Goal: Transaction & Acquisition: Purchase product/service

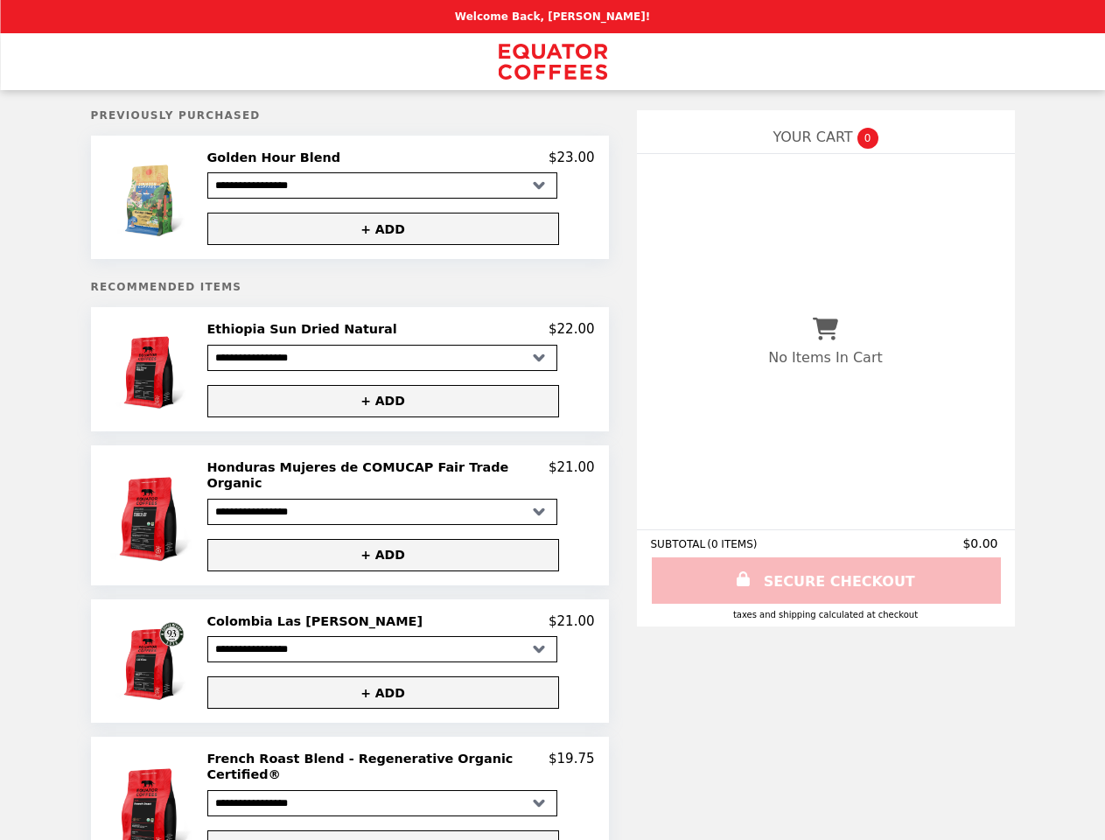
click at [172, 199] on img at bounding box center [153, 197] width 81 height 95
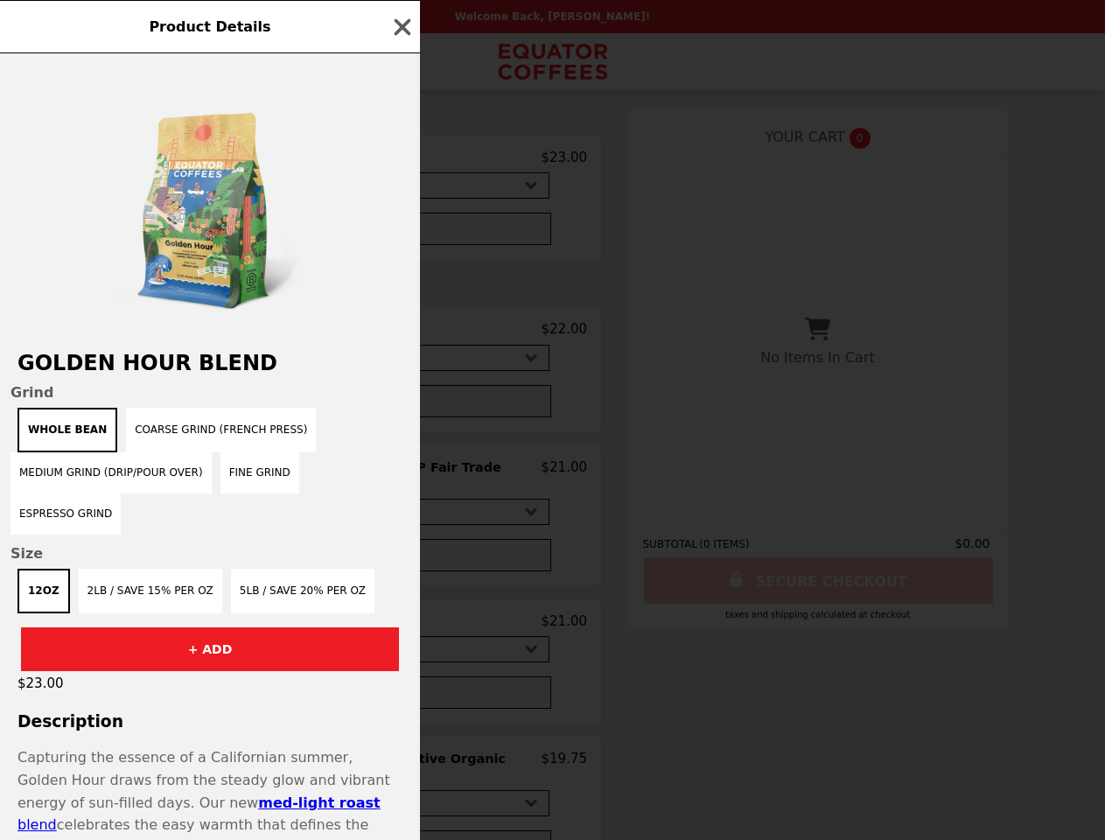
click at [400, 160] on div "Product Details Golden Hour Blend Grind Whole Bean Coarse Grind (French Press) …" at bounding box center [552, 420] width 1105 height 840
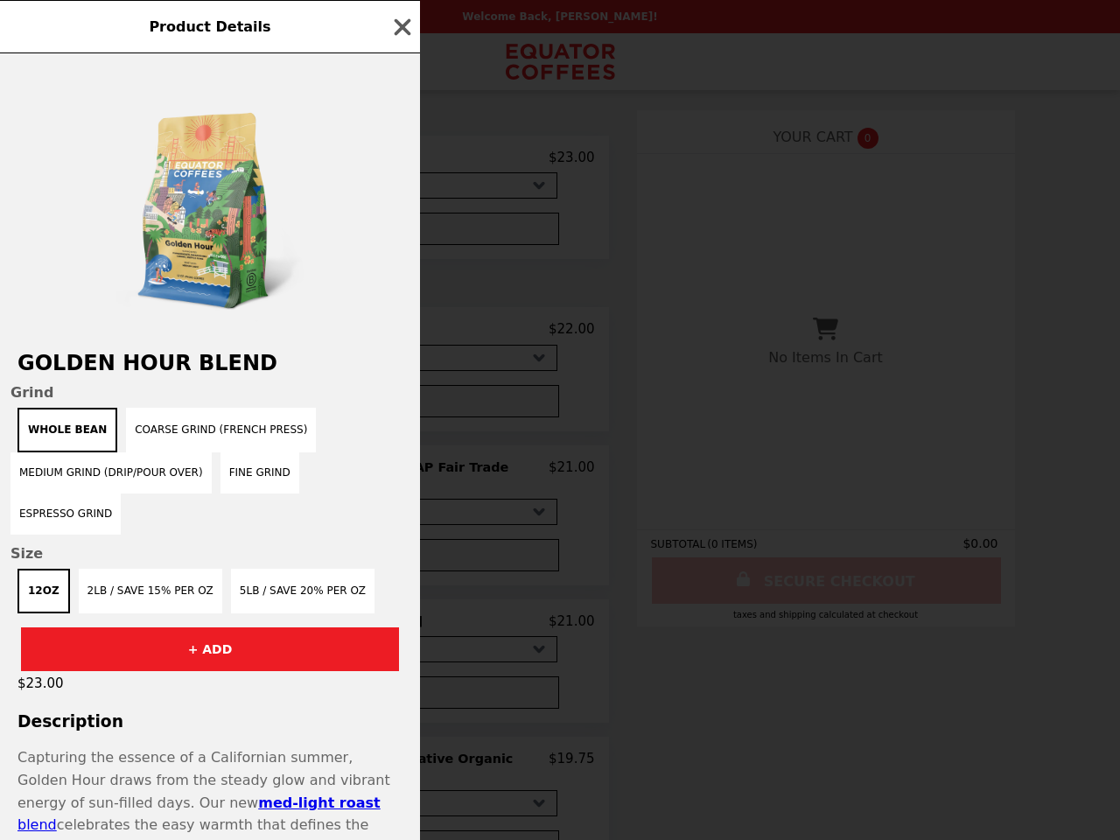
click at [400, 232] on div at bounding box center [210, 193] width 420 height 280
click at [172, 374] on h2 "Golden Hour Blend" at bounding box center [210, 363] width 420 height 24
click at [400, 335] on div "Product Details Golden Hour Blend Grind Whole Bean Coarse Grind (French Press) …" at bounding box center [560, 420] width 1120 height 840
click at [400, 407] on button "+ ADD" at bounding box center [383, 401] width 352 height 32
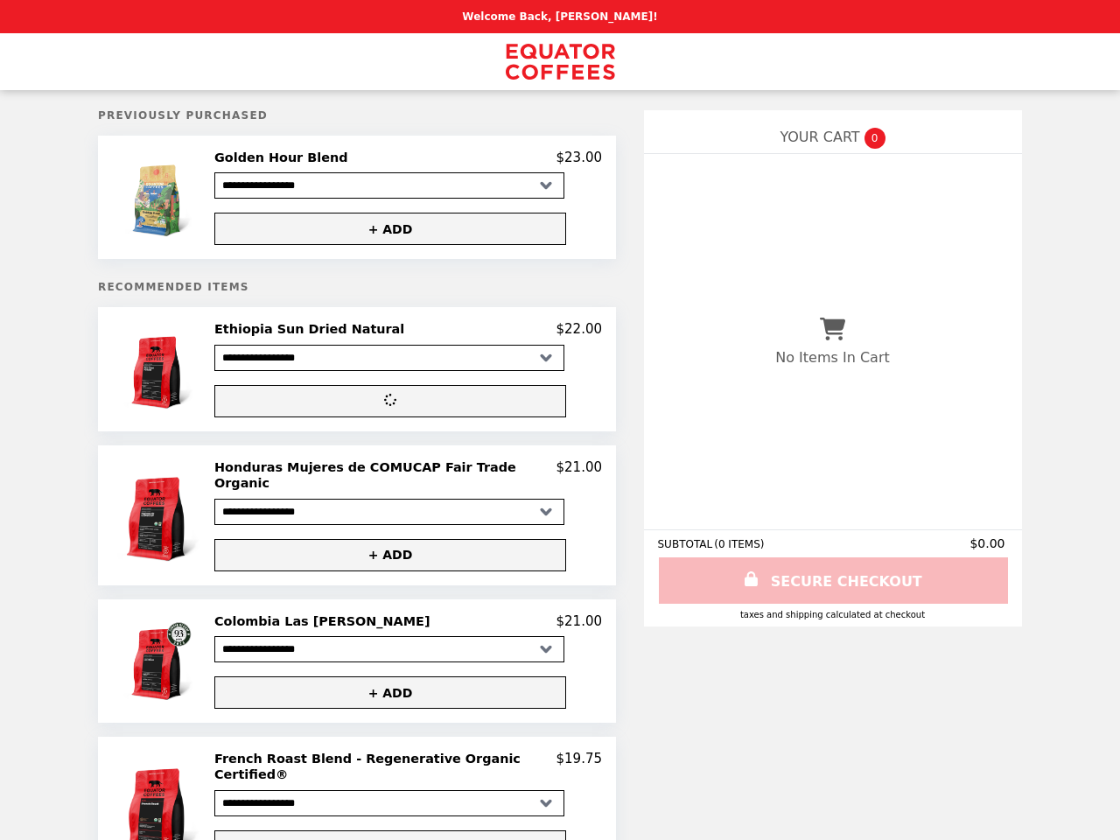
click at [172, 514] on img at bounding box center [161, 515] width 94 height 112
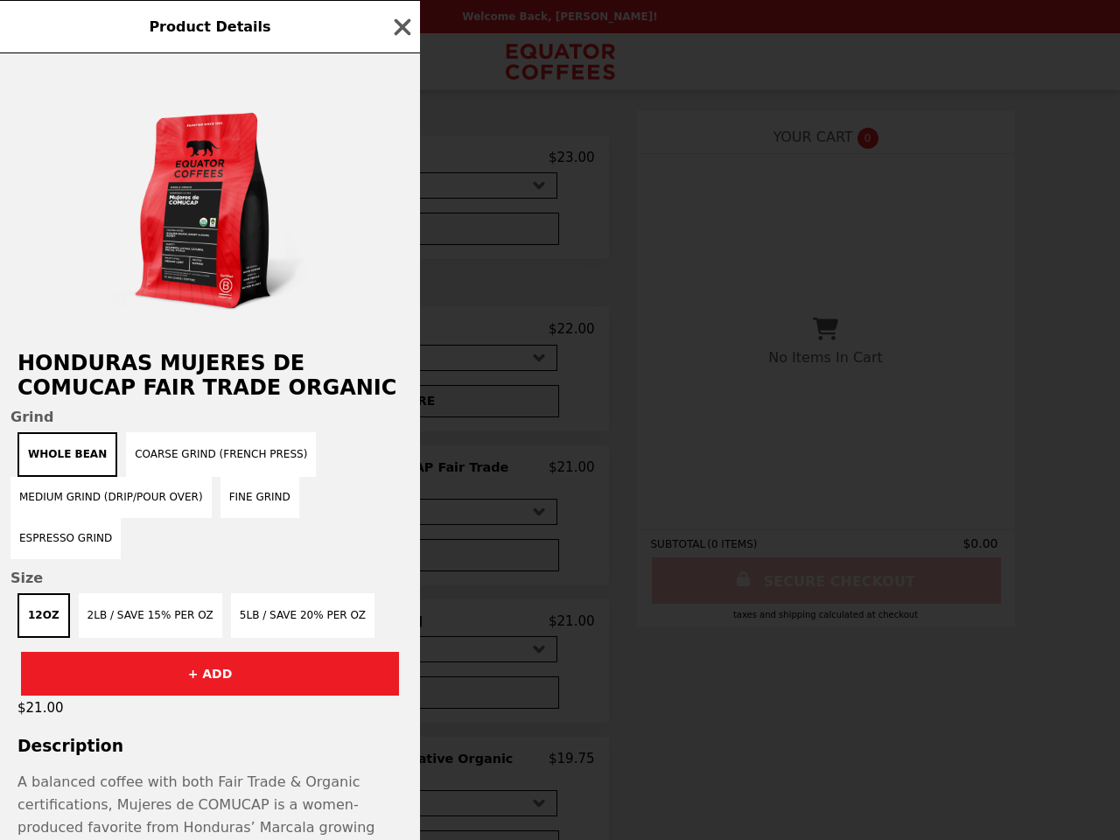
click at [400, 474] on div "Product Details Honduras Mujeres de COMUCAP Fair Trade Organic Grind Whole Bean…" at bounding box center [560, 420] width 1120 height 840
click at [400, 570] on span "Size" at bounding box center [209, 578] width 399 height 17
click at [172, 653] on div "Product Details Honduras Mujeres de COMUCAP Fair Trade Organic Grind Whole Bean…" at bounding box center [560, 420] width 1120 height 840
